Goal: Task Accomplishment & Management: Complete application form

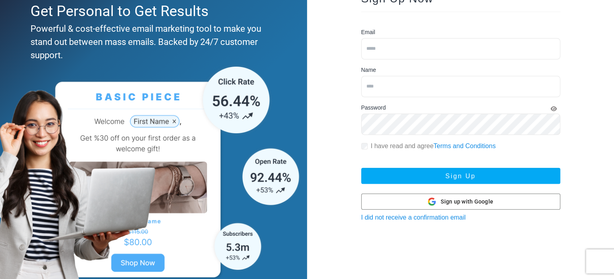
scroll to position [93, 0]
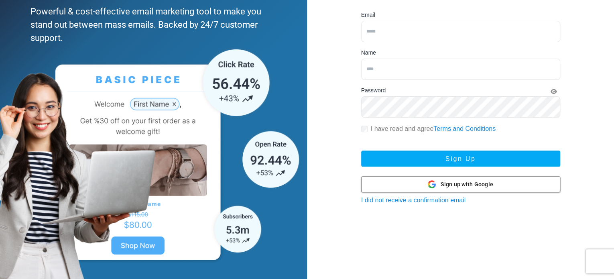
click at [395, 180] on div at bounding box center [460, 183] width 198 height 15
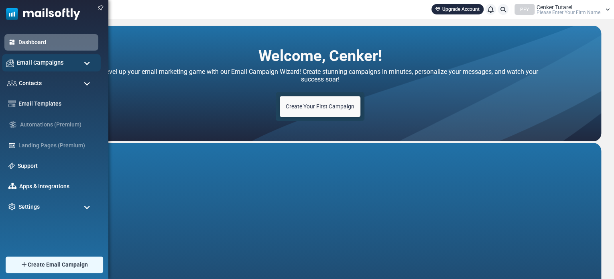
click at [82, 62] on div "Email Campaigns" at bounding box center [51, 62] width 99 height 17
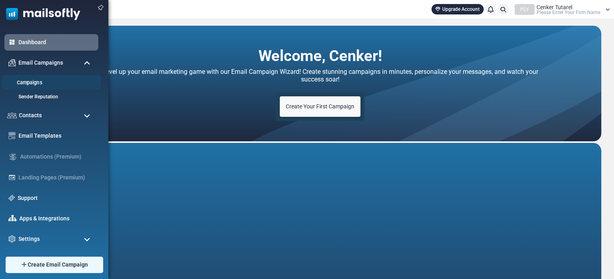
click at [58, 81] on link "Campaigns" at bounding box center [50, 83] width 96 height 8
